Goal: Task Accomplishment & Management: Use online tool/utility

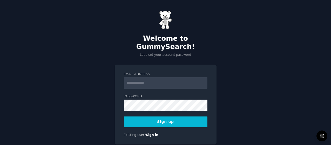
click at [135, 77] on input "Email Address" at bounding box center [165, 82] width 83 height 11
type input "**********"
click at [162, 116] on button "Sign up" at bounding box center [165, 121] width 83 height 11
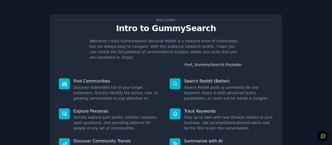
click at [278, 56] on div "Welcome! Intro to GummySearch Welcome! I built GummySearch because Reddit is a …" at bounding box center [166, 95] width 232 height 161
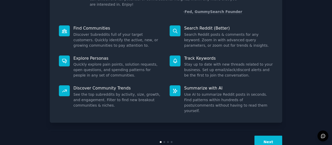
scroll to position [58, 0]
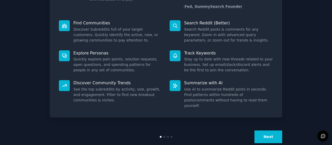
click at [265, 130] on button "Next" at bounding box center [268, 136] width 28 height 13
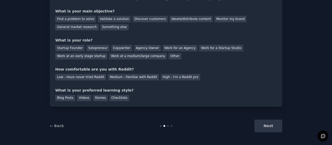
click at [265, 125] on div "Next" at bounding box center [244, 126] width 78 height 13
click at [67, 19] on div "Find a problem to solve" at bounding box center [75, 19] width 41 height 6
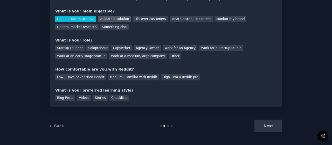
click at [102, 18] on div "Validate a solution" at bounding box center [114, 19] width 33 height 6
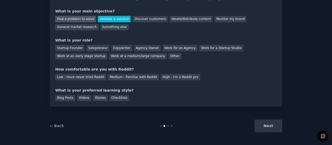
click at [80, 19] on div "Find a problem to solve" at bounding box center [75, 19] width 41 height 6
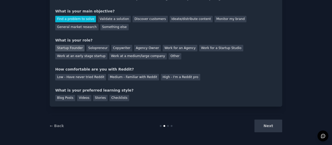
click at [67, 46] on div "Startup Founder" at bounding box center [69, 48] width 29 height 6
click at [89, 42] on div "What is your role?" at bounding box center [165, 40] width 221 height 5
click at [90, 46] on div "Solopreneur" at bounding box center [97, 48] width 23 height 6
click at [68, 47] on div "Startup Founder" at bounding box center [69, 48] width 29 height 6
click at [91, 77] on div "Low - Have never tried Reddit" at bounding box center [80, 77] width 51 height 6
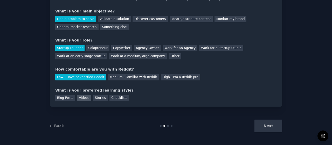
click at [77, 96] on div "Videos" at bounding box center [84, 98] width 14 height 6
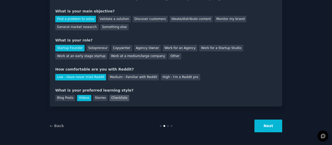
click at [109, 96] on div "Checklists" at bounding box center [119, 98] width 20 height 6
click at [82, 97] on div "Videos" at bounding box center [84, 98] width 14 height 6
click at [276, 124] on button "Next" at bounding box center [268, 126] width 28 height 13
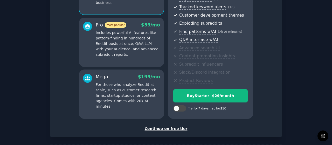
scroll to position [104, 0]
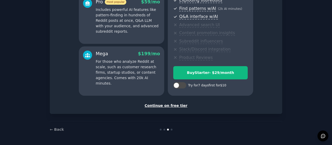
click at [168, 106] on div "Continue on free tier" at bounding box center [165, 105] width 221 height 5
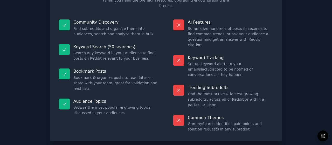
scroll to position [57, 0]
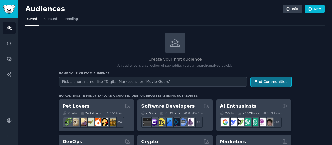
click at [270, 82] on button "Find Communities" at bounding box center [271, 82] width 40 height 10
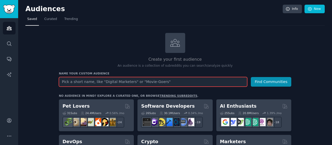
click at [214, 82] on input "text" at bounding box center [153, 82] width 188 height 10
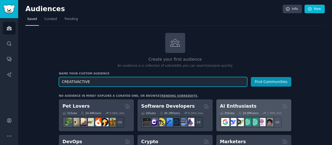
type input "CREATIVACTIVE"
click at [251, 77] on button "Find Communities" at bounding box center [271, 82] width 40 height 10
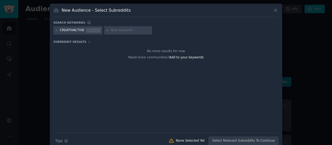
click at [56, 29] on div at bounding box center [56, 30] width 3 height 5
click at [56, 30] on icon at bounding box center [56, 30] width 3 height 3
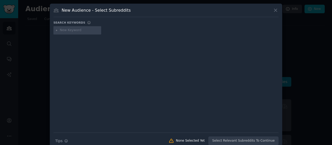
click at [58, 32] on div at bounding box center [77, 30] width 48 height 8
click at [57, 27] on div at bounding box center [77, 30] width 48 height 8
click at [83, 30] on input "text" at bounding box center [79, 30] width 39 height 5
type input "F"
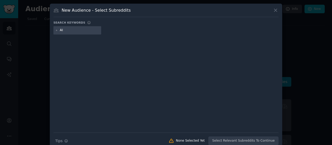
type input "A"
type input "AI"
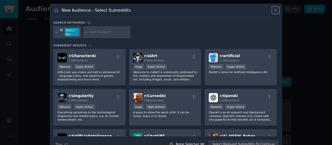
click at [275, 9] on icon at bounding box center [275, 10] width 5 height 5
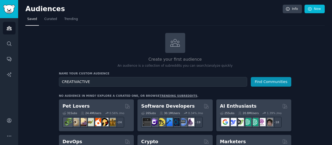
drag, startPoint x: 330, startPoint y: 28, endPoint x: 332, endPoint y: 40, distance: 12.5
click at [332, 40] on main "Audiences Info New Saved Curated Trending Create your first audience An audienc…" at bounding box center [175, 72] width 314 height 145
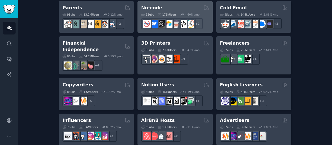
scroll to position [344, 0]
